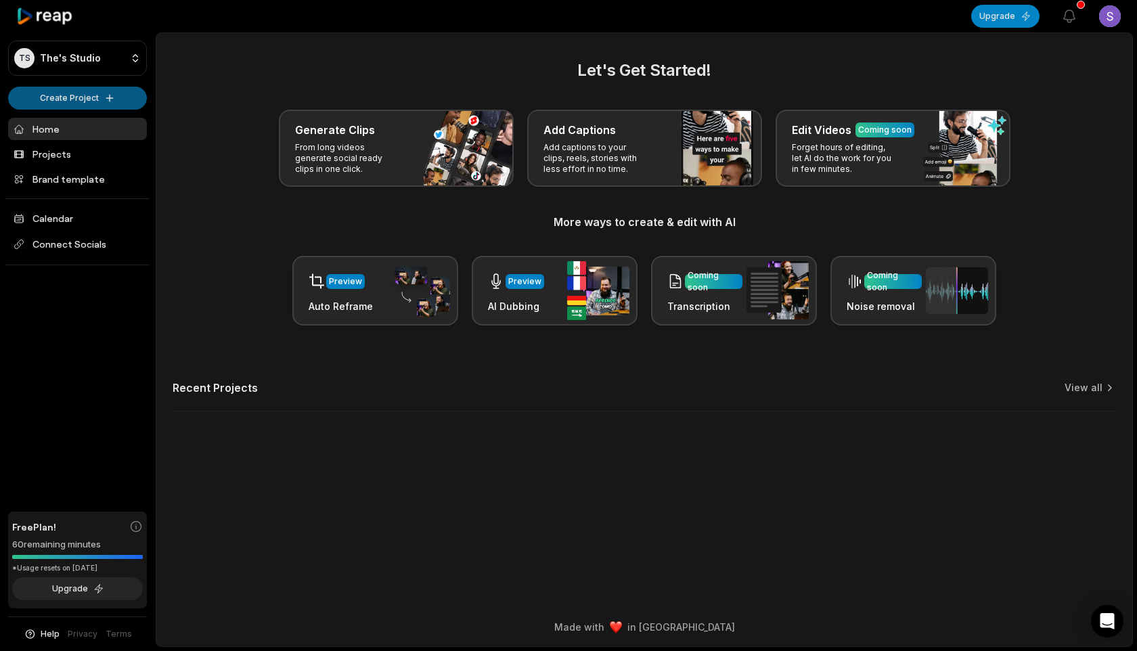
click at [116, 103] on html "TS The's Studio Create Project Home Projects Brand template Calendar Connect So…" at bounding box center [568, 325] width 1137 height 651
click at [124, 123] on link "Create Clips" at bounding box center [78, 127] width 132 height 22
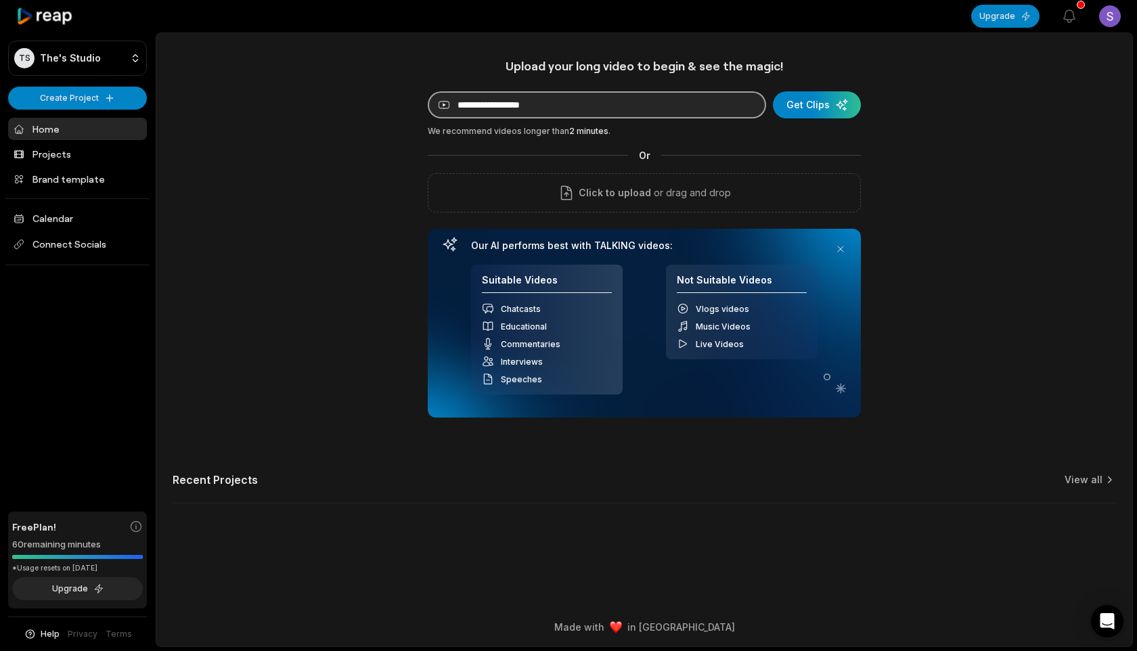
click at [521, 104] on input at bounding box center [597, 104] width 338 height 27
paste input "**********"
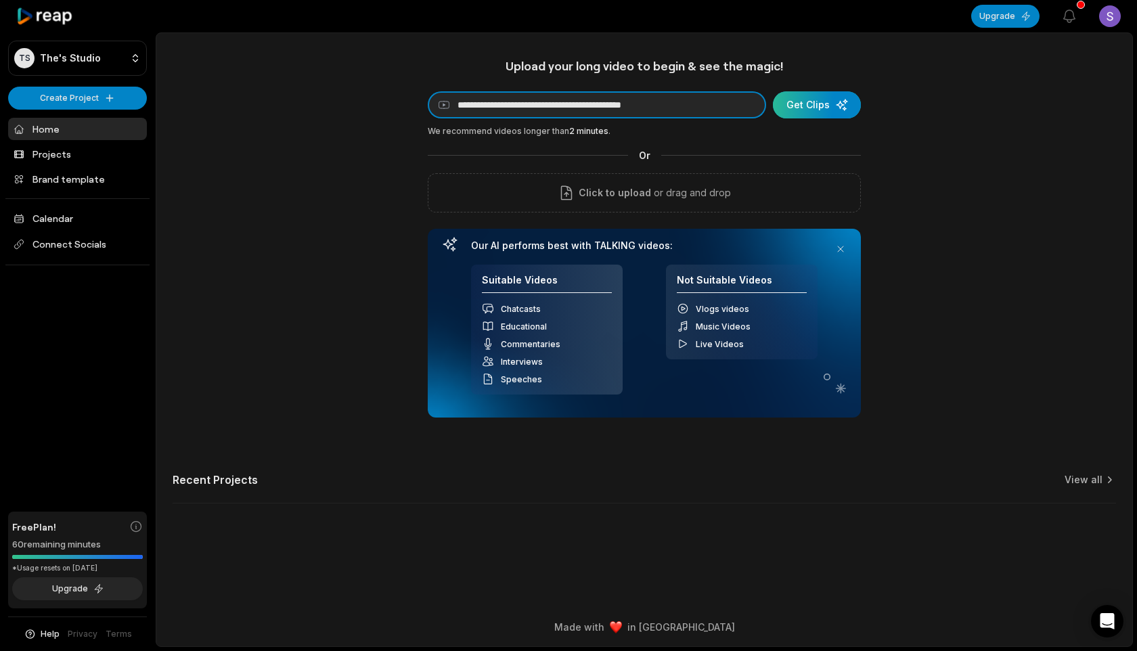
type input "**********"
click at [822, 106] on div "submit" at bounding box center [817, 104] width 88 height 27
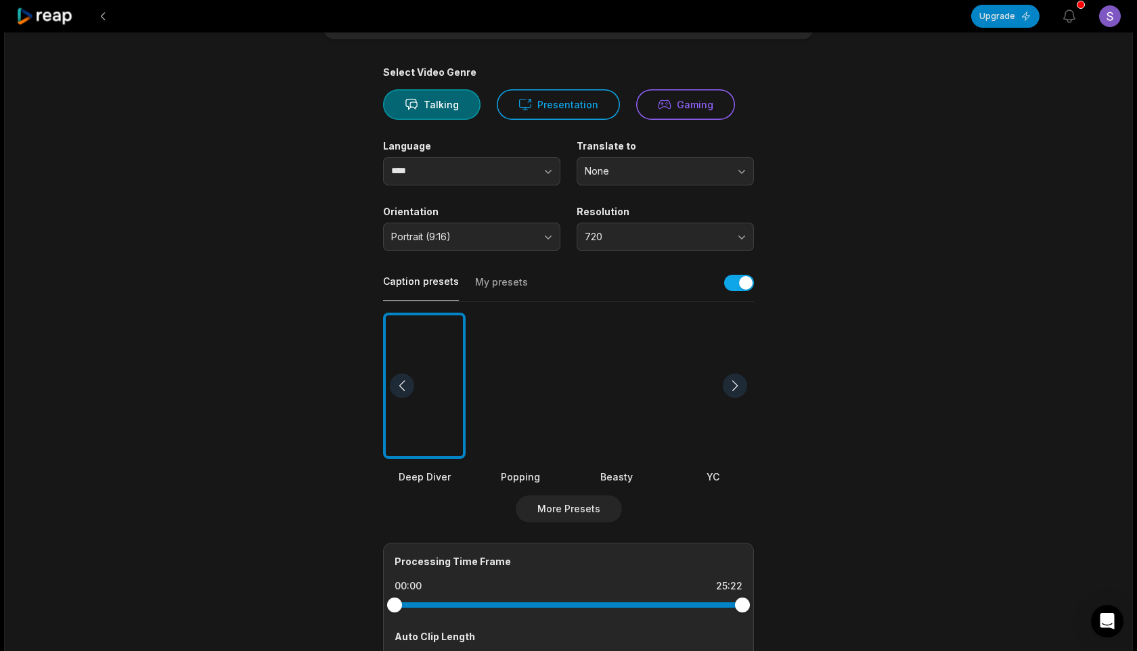
scroll to position [87, 0]
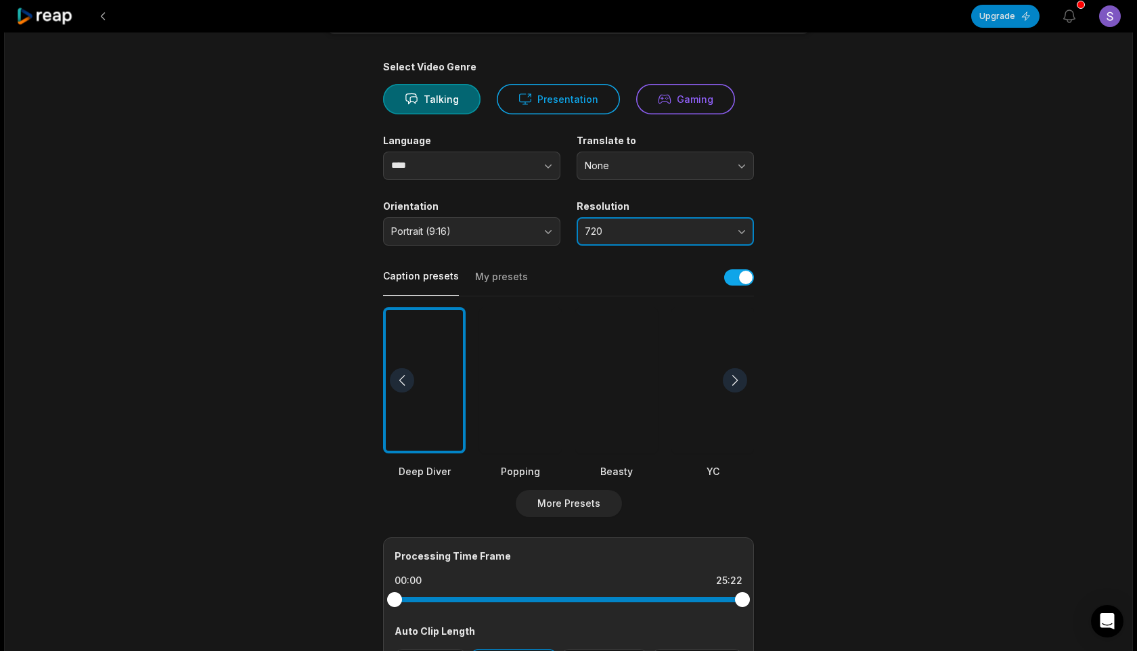
click at [671, 227] on span "720" at bounding box center [656, 231] width 142 height 12
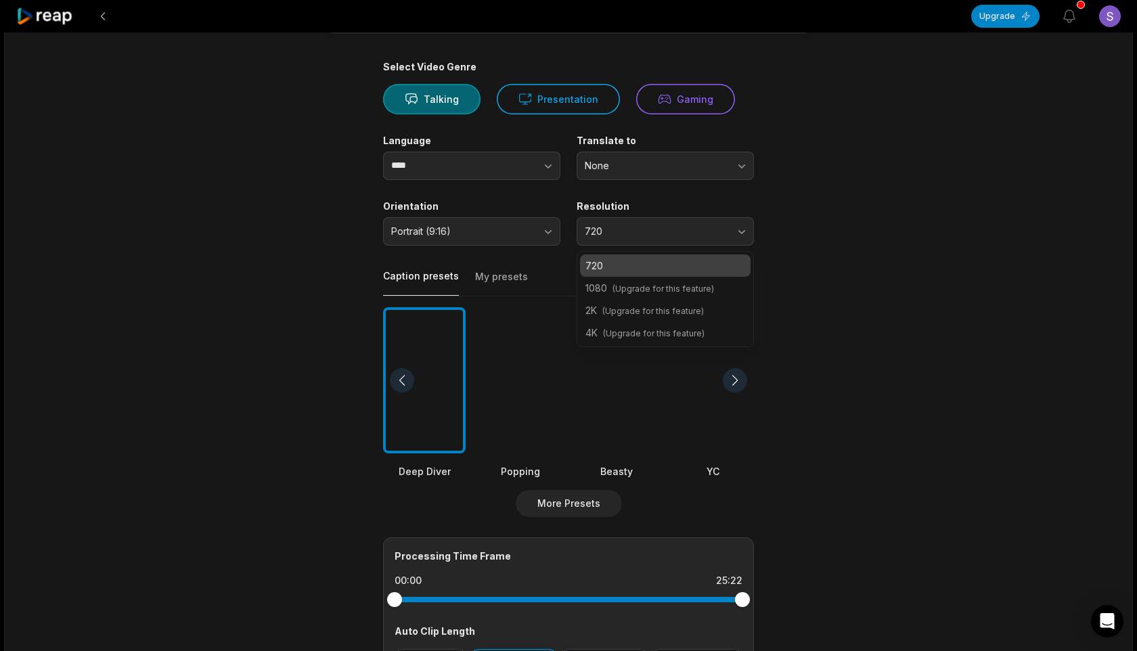
click at [716, 270] on p "720" at bounding box center [666, 266] width 160 height 14
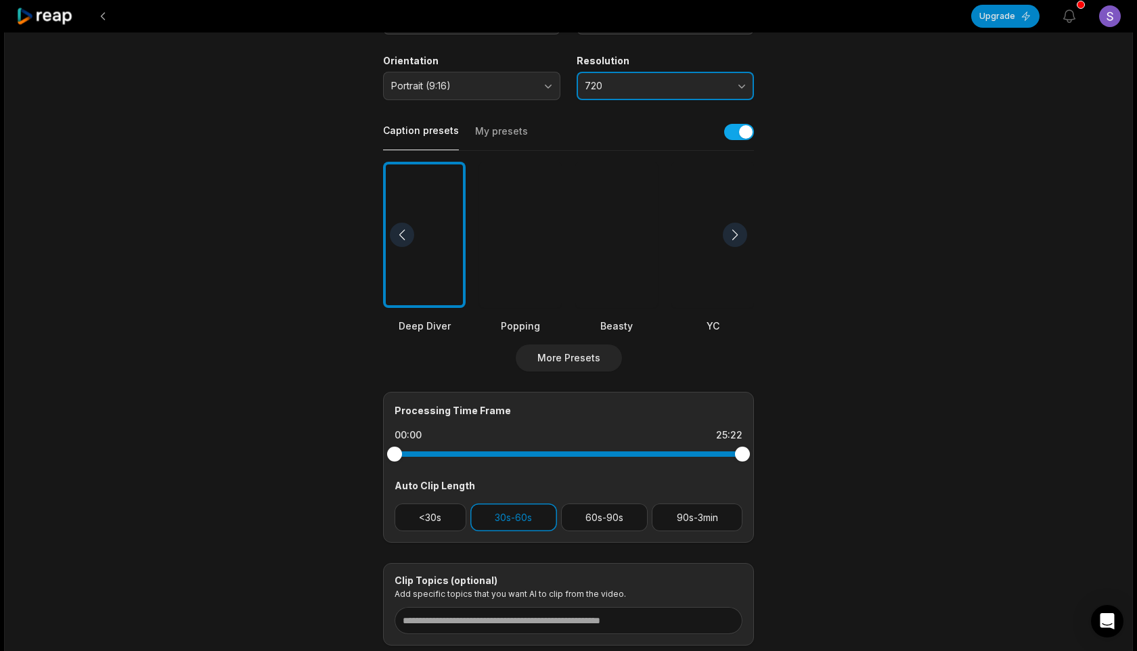
scroll to position [0, 0]
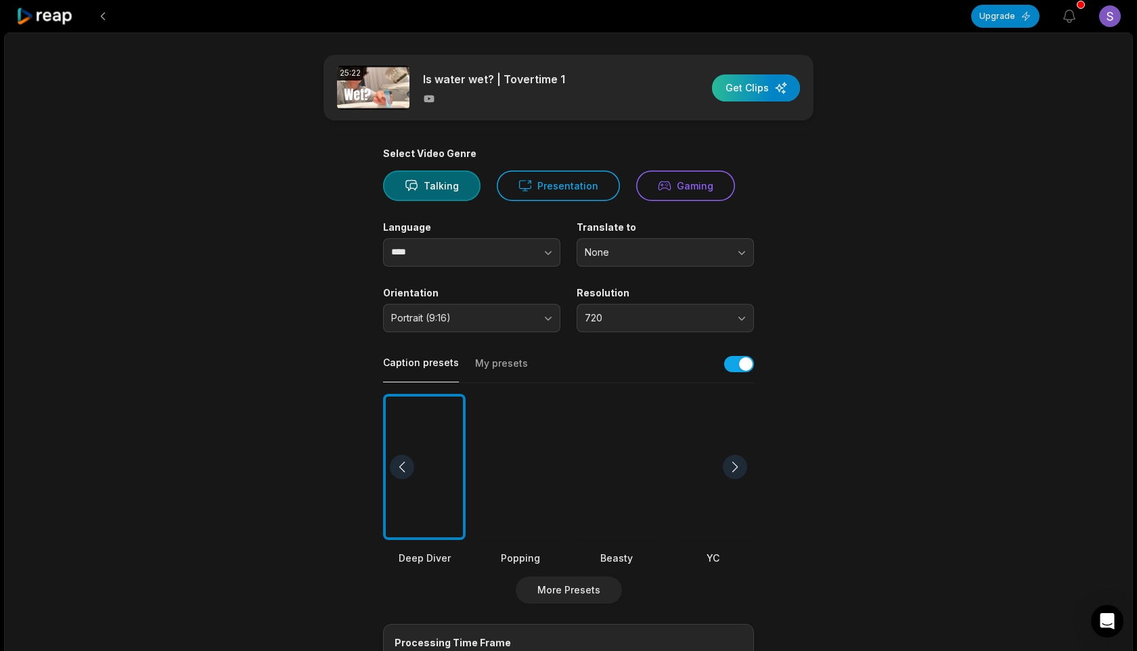
click at [768, 89] on div "button" at bounding box center [756, 87] width 88 height 27
